Goal: Find contact information: Find contact information

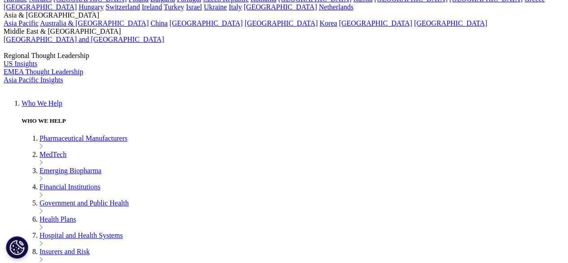
scroll to position [1787, 0]
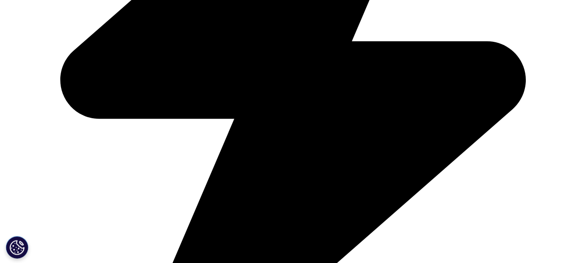
scroll to position [708, 0]
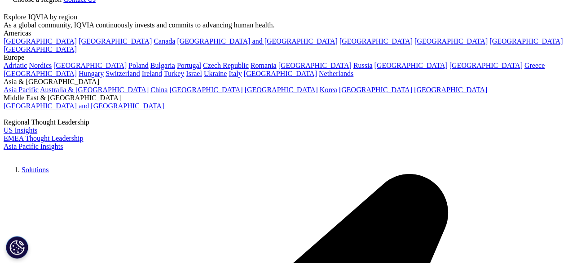
scroll to position [1910, 0]
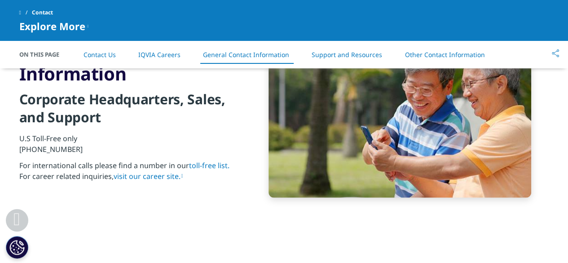
scroll to position [949, 0]
